Goal: Find specific page/section: Find specific page/section

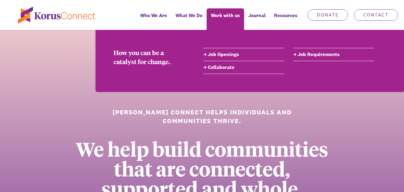
click at [222, 54] on link "Job Openings" at bounding box center [243, 54] width 81 height 7
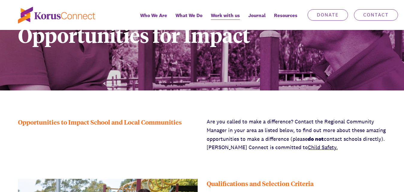
scroll to position [30, 0]
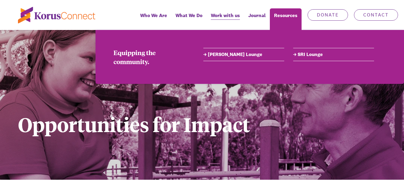
click at [222, 54] on link "[PERSON_NAME] Lounge" at bounding box center [243, 54] width 81 height 7
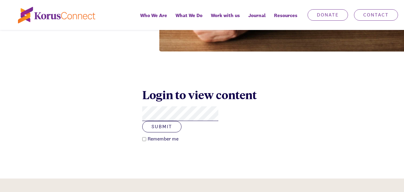
scroll to position [201, 0]
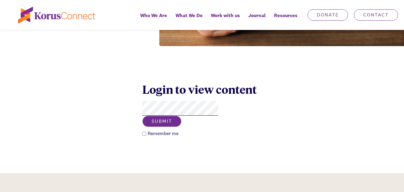
click at [181, 116] on button "Submit" at bounding box center [161, 121] width 39 height 11
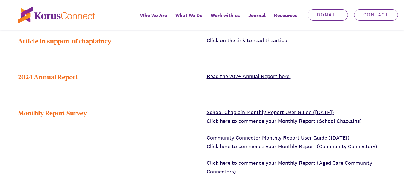
scroll to position [243, 0]
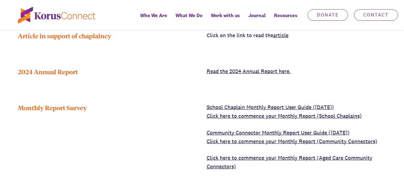
click at [254, 112] on link "Click here to commence your Monthly Report (School Chaplains)" at bounding box center [283, 115] width 155 height 7
